Goal: Information Seeking & Learning: Understand process/instructions

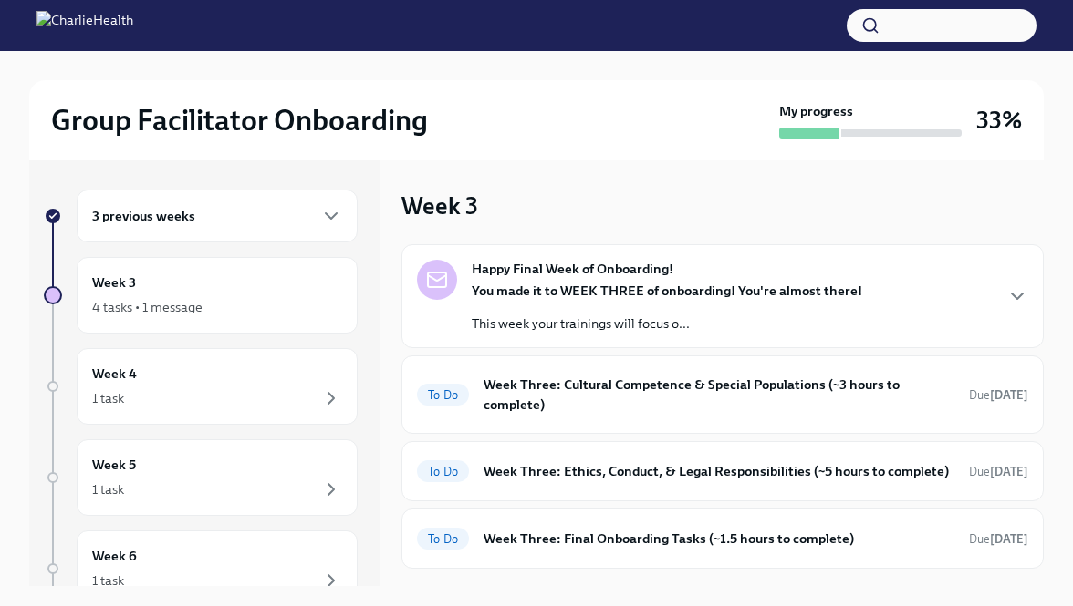
click at [300, 234] on div "3 previous weeks" at bounding box center [217, 216] width 281 height 53
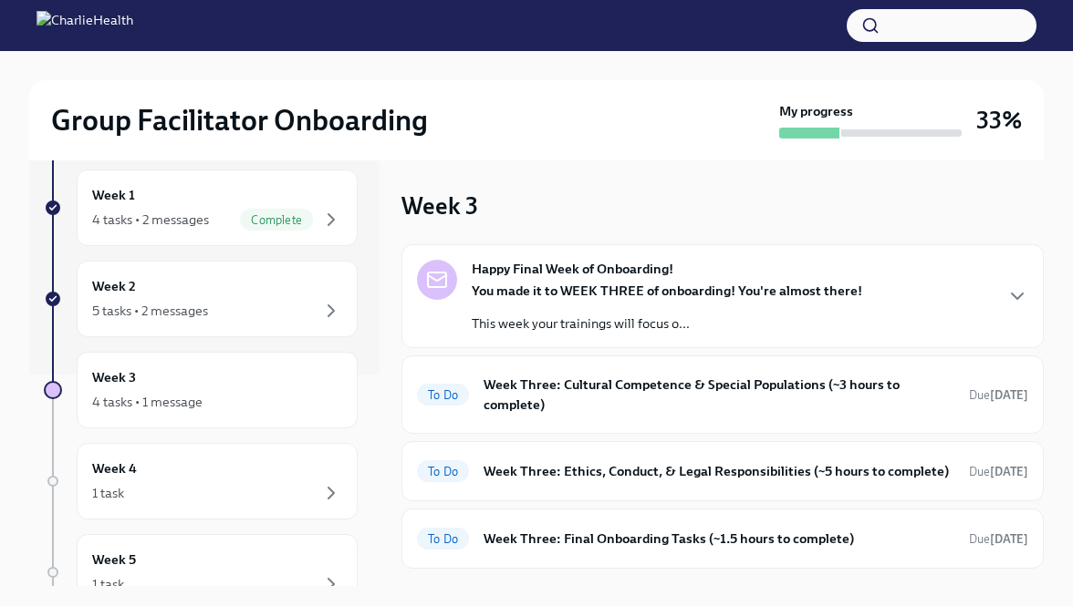
scroll to position [212, 0]
click at [278, 320] on div "Week 2 5 tasks • 2 messages" at bounding box center [217, 298] width 281 height 77
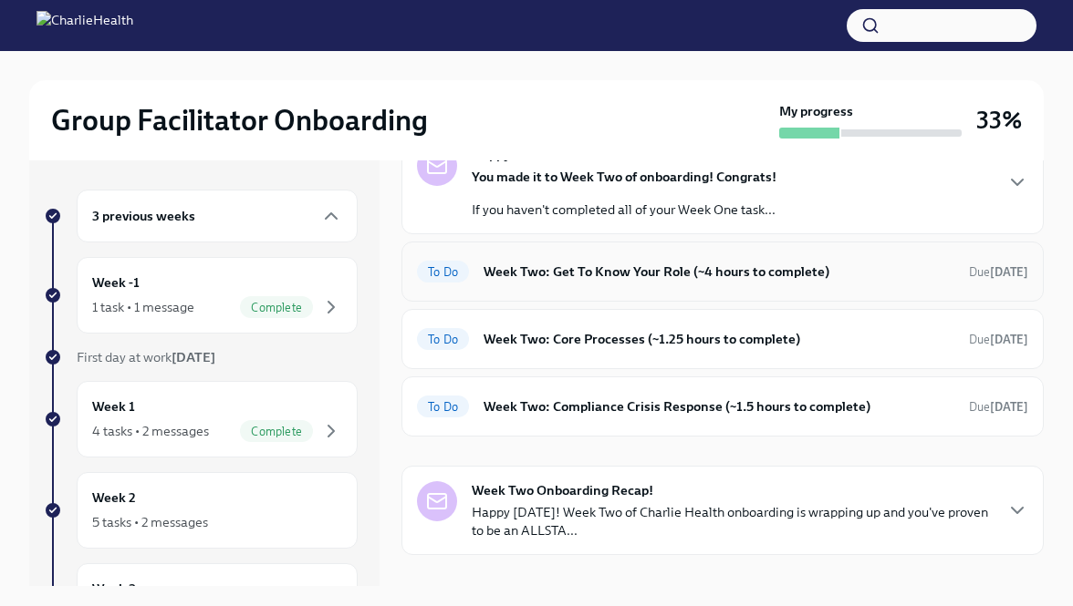
scroll to position [117, 0]
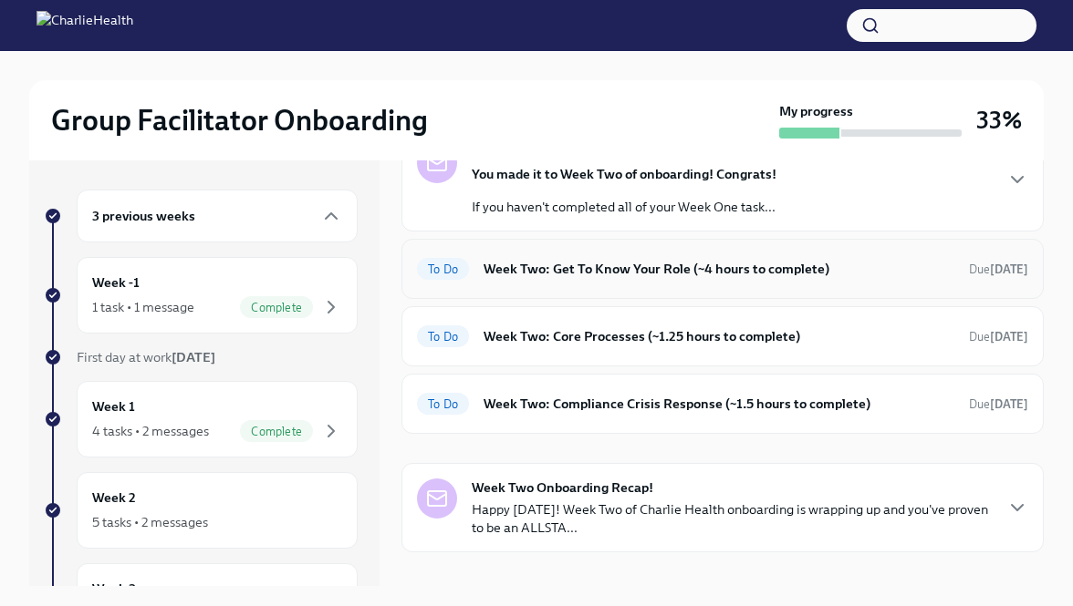
click at [671, 275] on h6 "Week Two: Get To Know Your Role (~4 hours to complete)" at bounding box center [718, 269] width 471 height 20
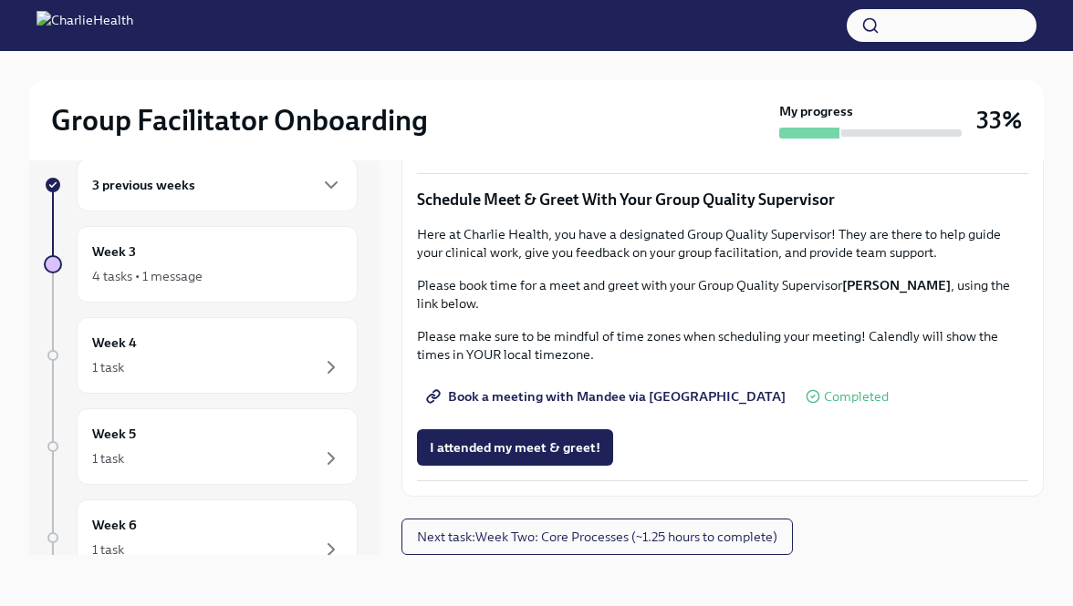
scroll to position [1732, 0]
click at [515, 549] on button "Next task : Week Two: Core Processes (~1.25 hours to complete)" at bounding box center [596, 537] width 391 height 36
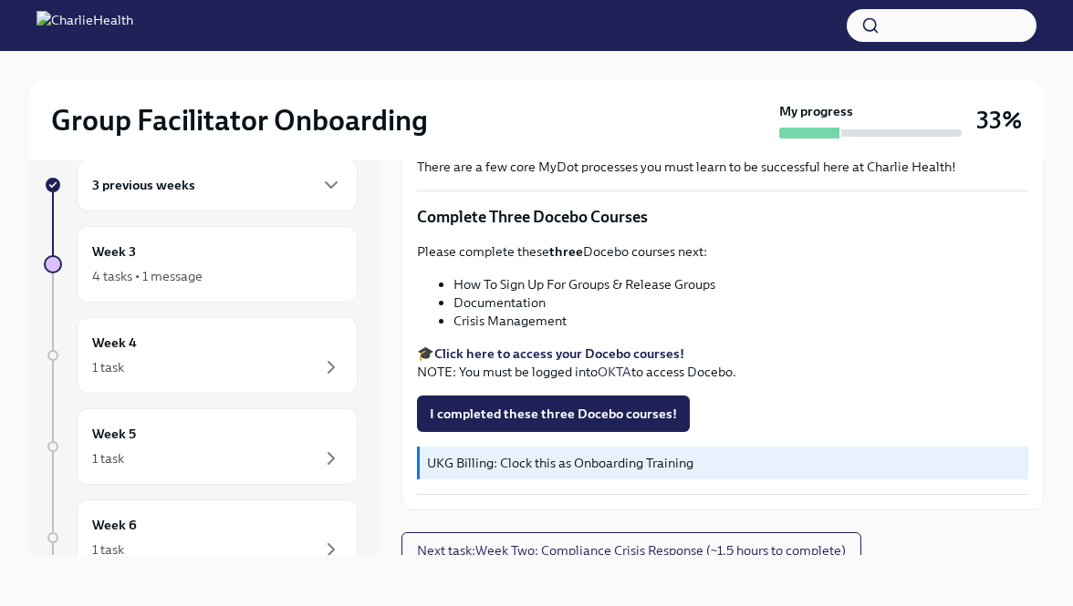
scroll to position [635, 0]
click at [577, 410] on span "I completed these three Docebo courses!" at bounding box center [553, 415] width 247 height 18
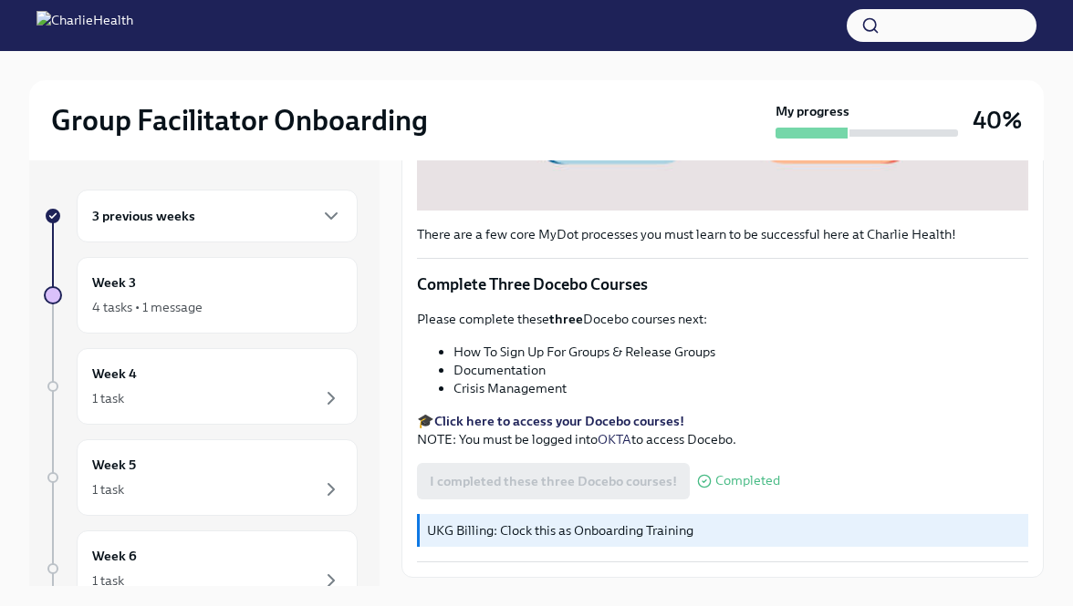
scroll to position [648, 0]
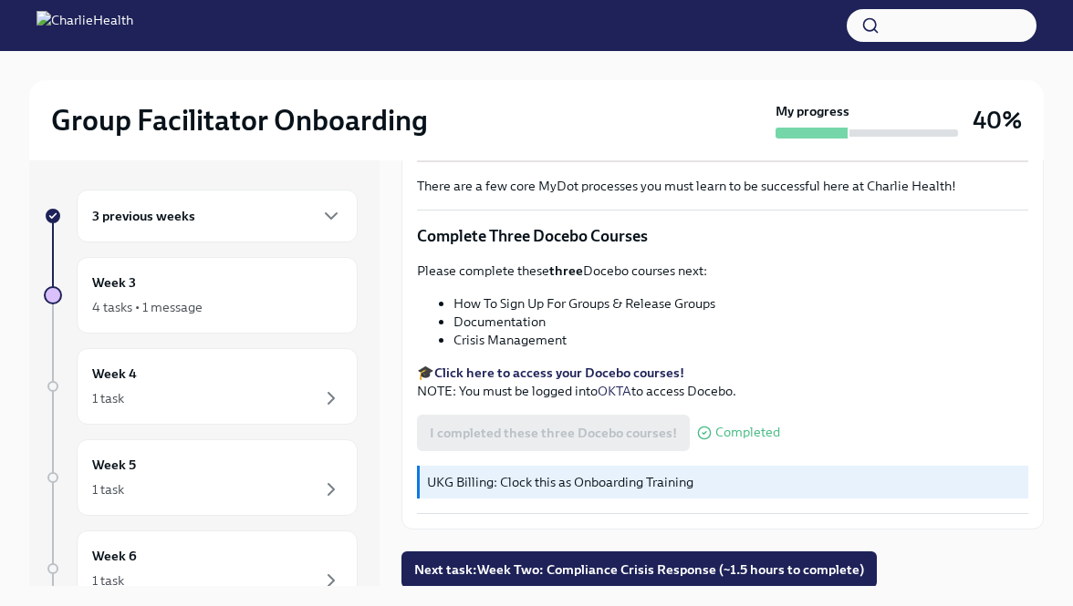
click at [610, 373] on strong "Click here to access your Docebo courses!" at bounding box center [559, 373] width 250 height 16
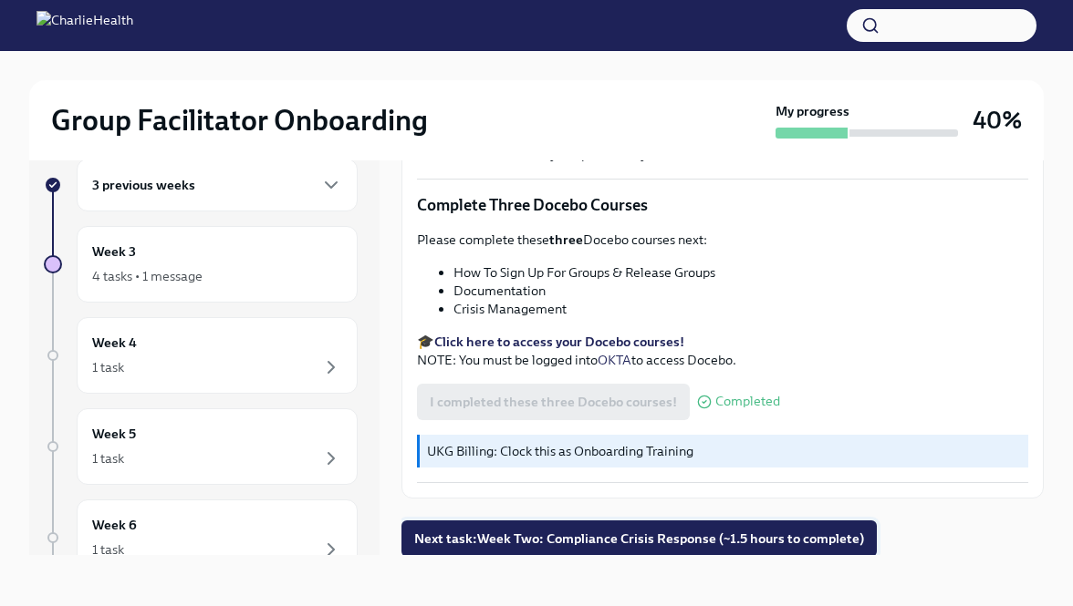
click at [544, 536] on span "Next task : Week Two: Compliance Crisis Response (~1.5 hours to complete)" at bounding box center [639, 539] width 450 height 18
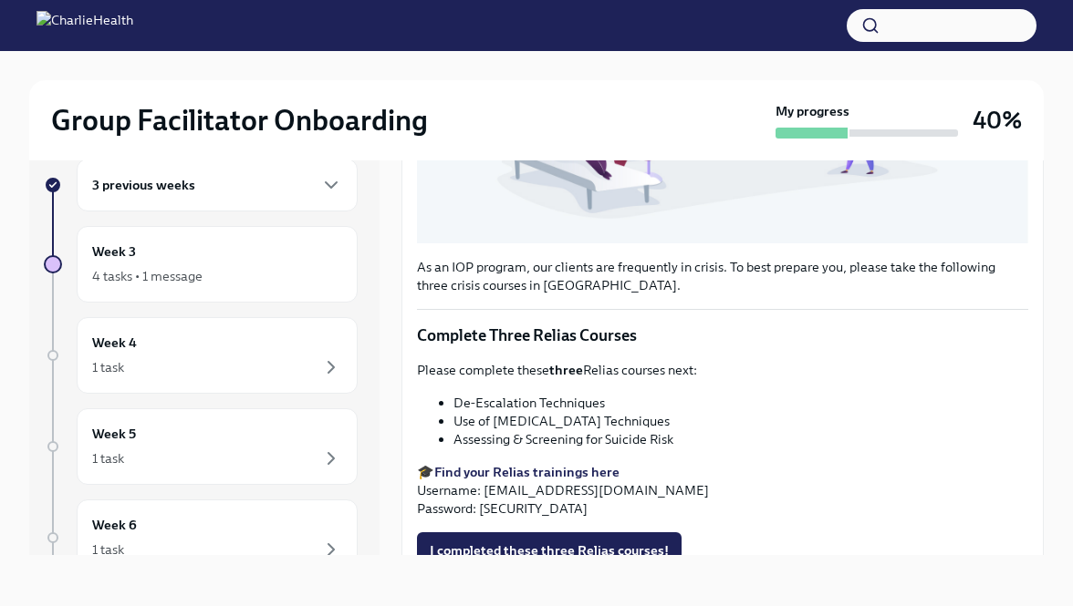
scroll to position [524, 0]
